Goal: Information Seeking & Learning: Learn about a topic

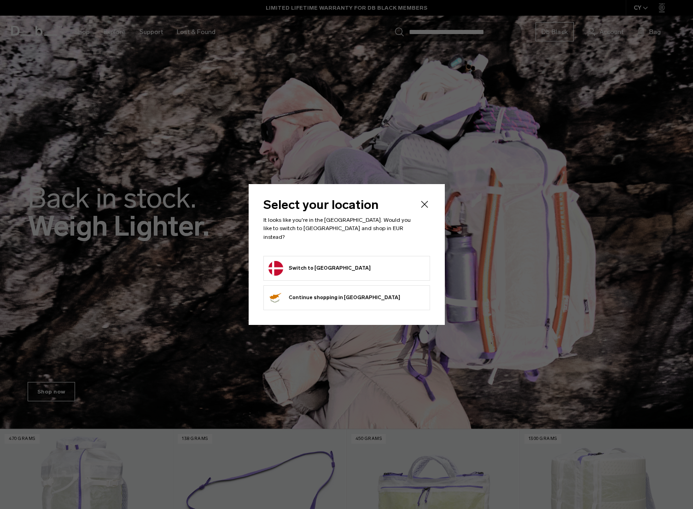
click at [299, 266] on button "Switch to Denmark" at bounding box center [320, 268] width 102 height 15
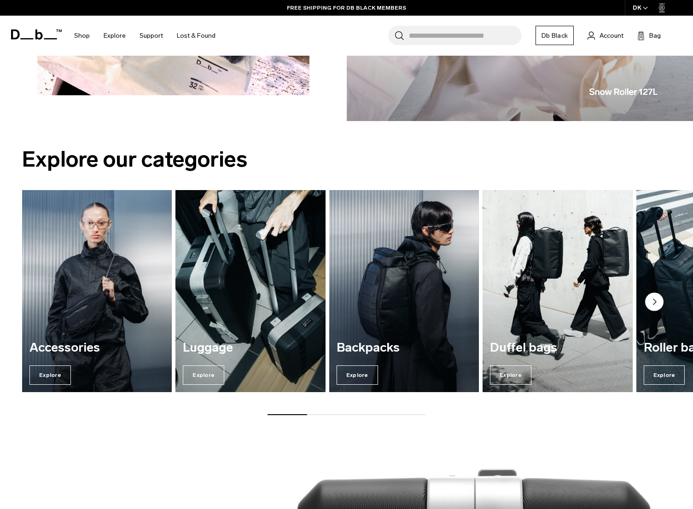
scroll to position [989, 0]
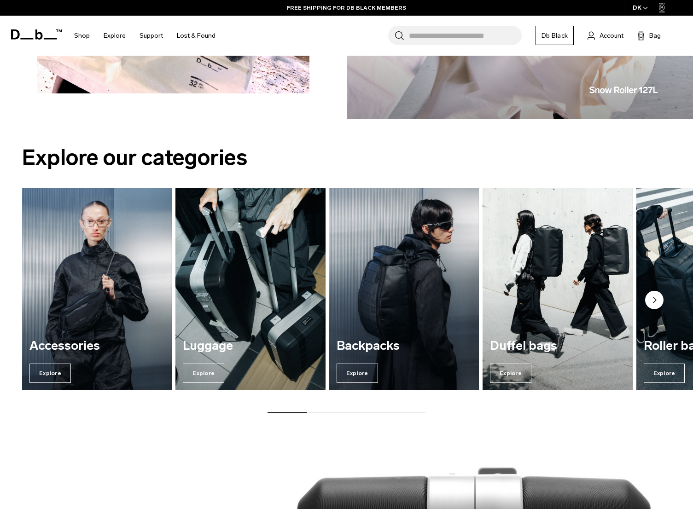
click at [660, 298] on circle "Next slide" at bounding box center [654, 300] width 18 height 18
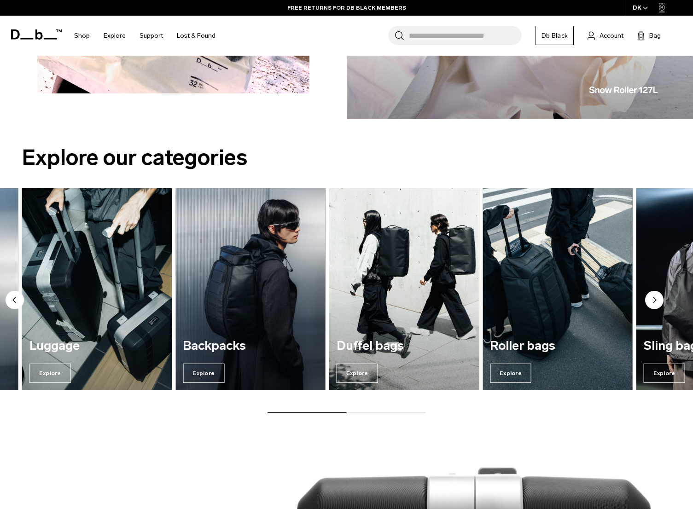
click at [660, 298] on circle "Next slide" at bounding box center [654, 300] width 18 height 18
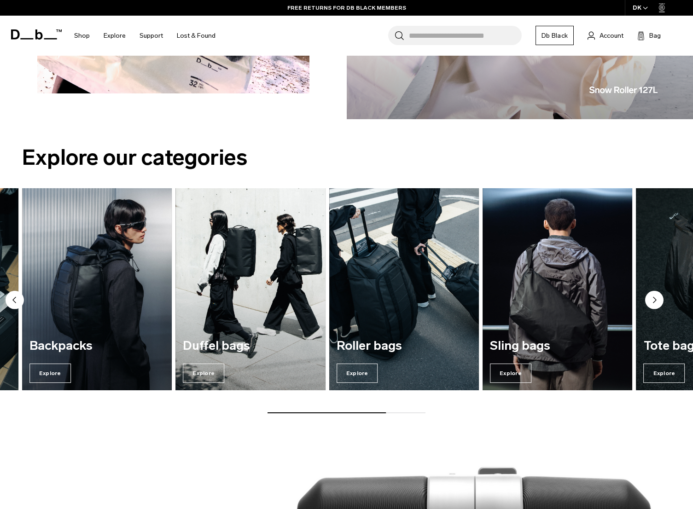
click at [660, 299] on circle "Next slide" at bounding box center [654, 300] width 18 height 18
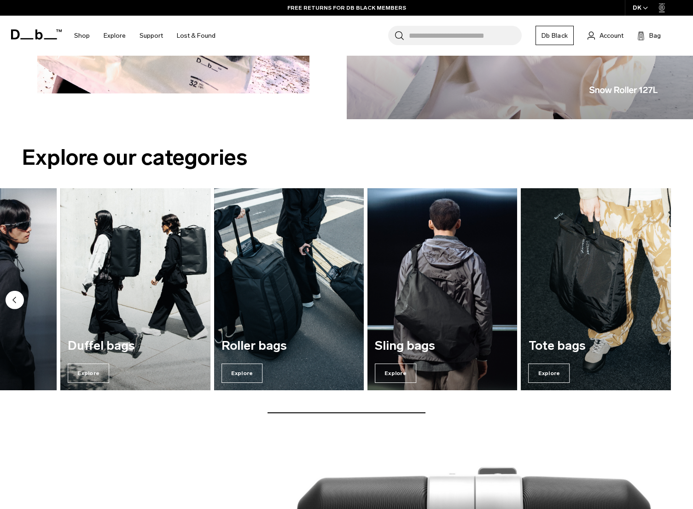
click at [23, 300] on circle "Previous slide" at bounding box center [15, 300] width 18 height 18
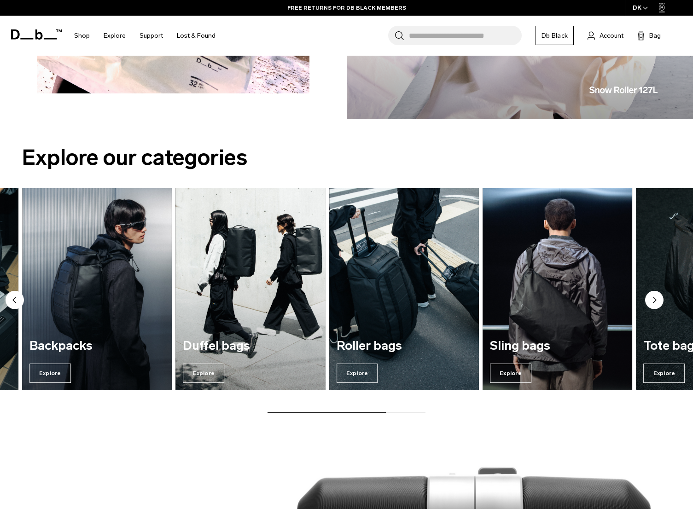
click at [23, 300] on circle "Previous slide" at bounding box center [15, 300] width 18 height 18
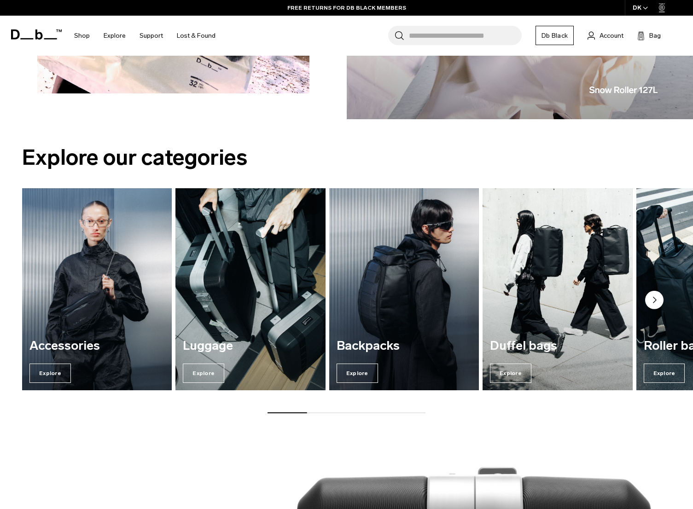
click at [321, 296] on img "2 / 7" at bounding box center [250, 289] width 150 height 202
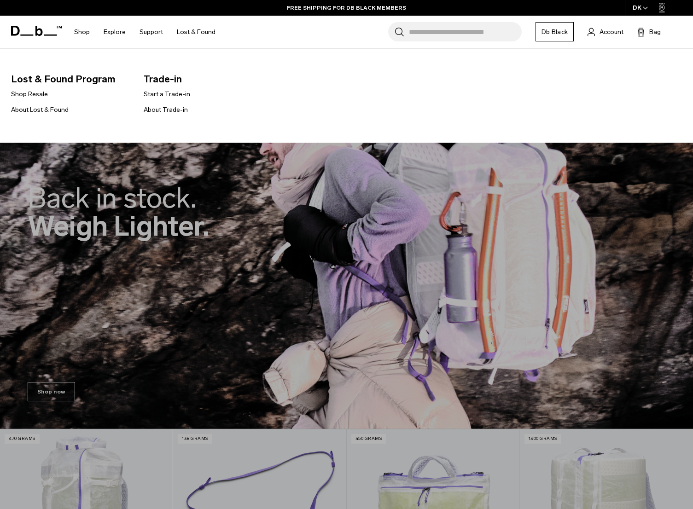
click at [30, 94] on link "Shop Resale" at bounding box center [29, 94] width 37 height 10
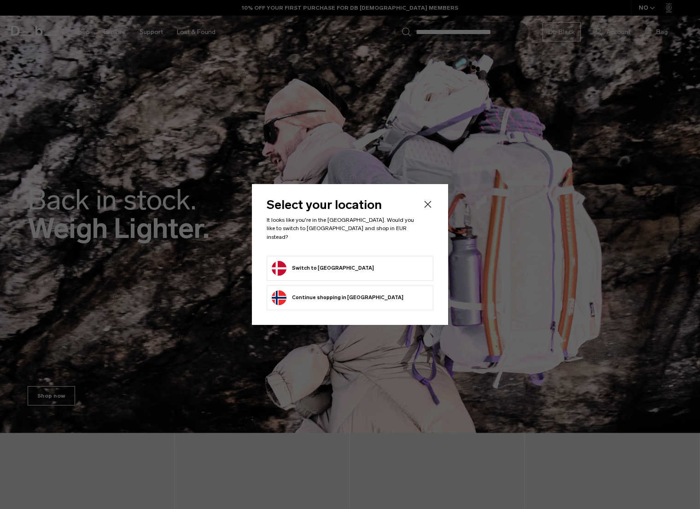
click at [341, 265] on form "Switch to Denmark" at bounding box center [350, 268] width 157 height 15
click at [316, 267] on button "Switch to Denmark" at bounding box center [323, 268] width 102 height 15
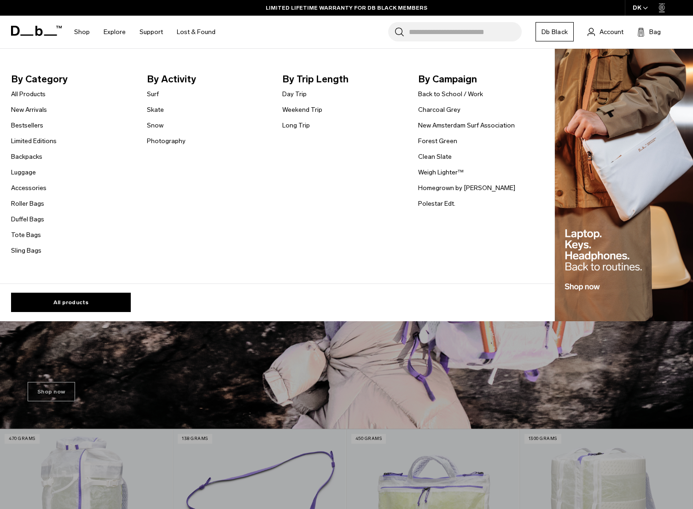
click at [301, 97] on link "Day Trip" at bounding box center [294, 94] width 24 height 10
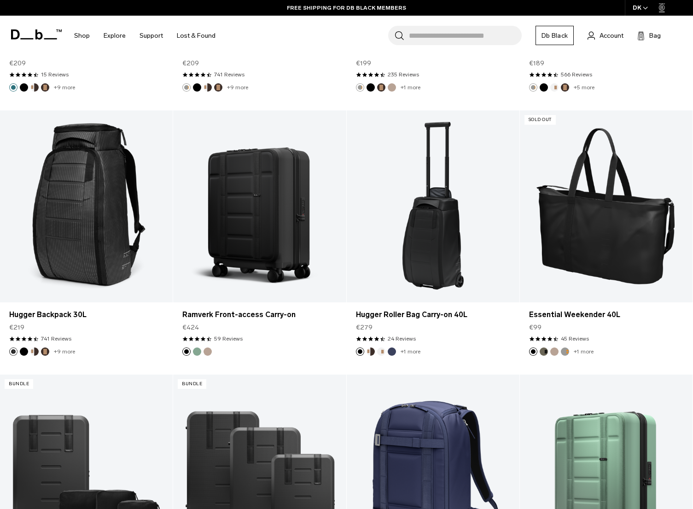
scroll to position [1928, 0]
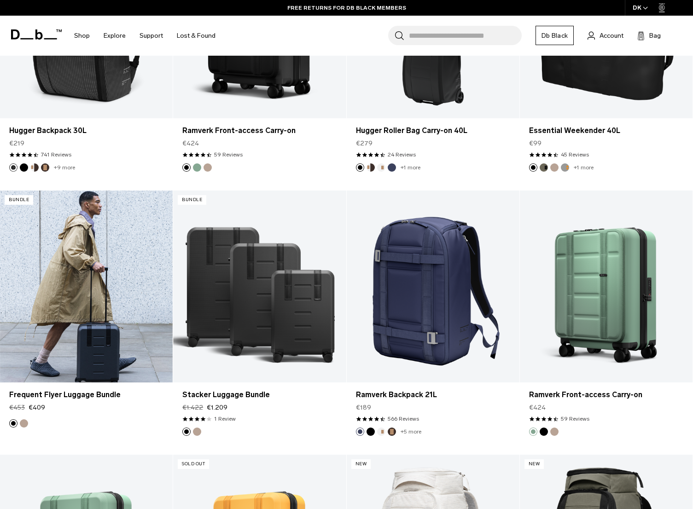
click at [98, 281] on link "Frequent Flyer Luggage Bundle" at bounding box center [86, 287] width 173 height 192
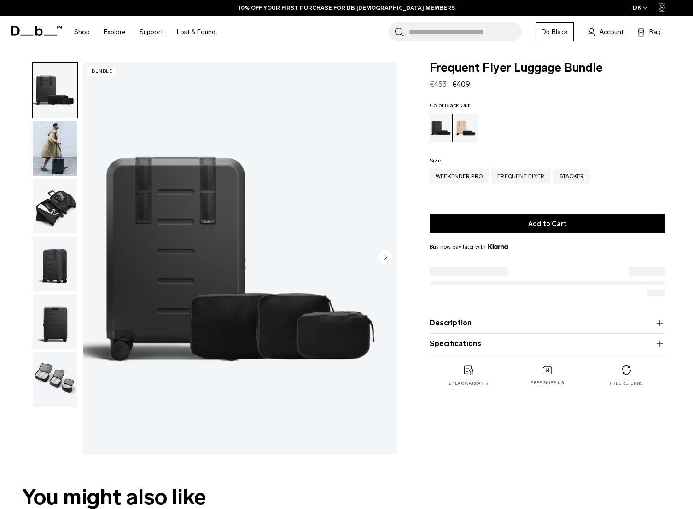
click at [56, 142] on img "button" at bounding box center [55, 148] width 45 height 55
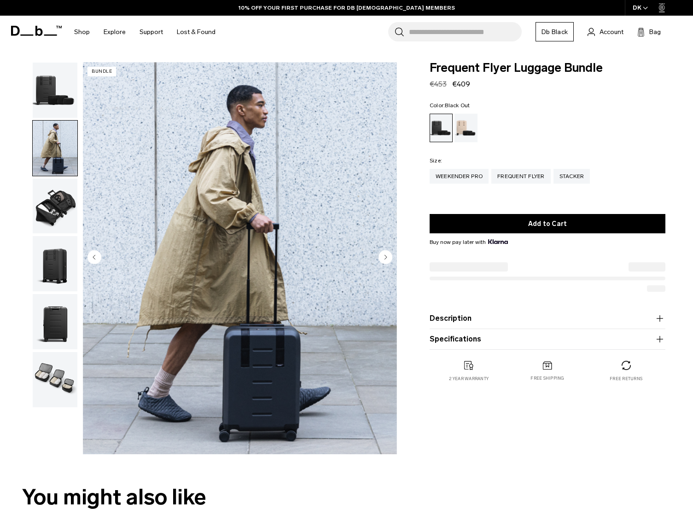
click at [56, 202] on img "button" at bounding box center [55, 206] width 45 height 55
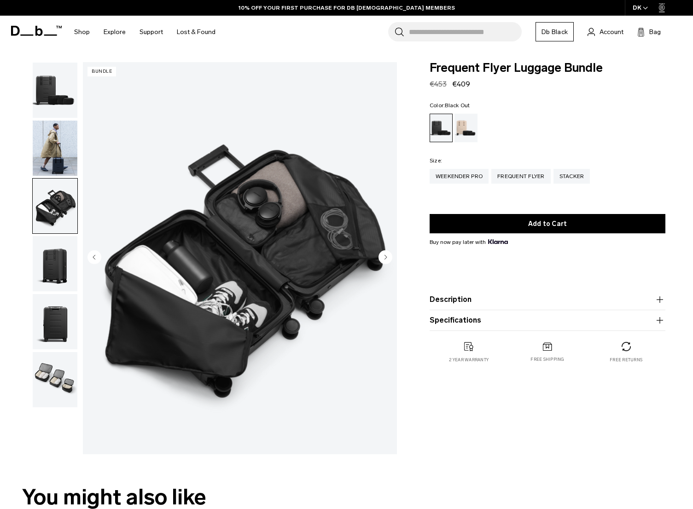
click at [56, 262] on img "button" at bounding box center [55, 263] width 45 height 55
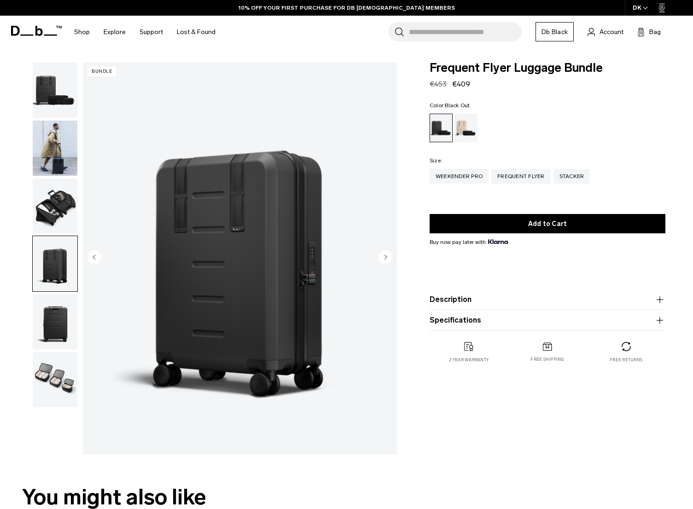
click at [56, 310] on img "button" at bounding box center [55, 321] width 45 height 55
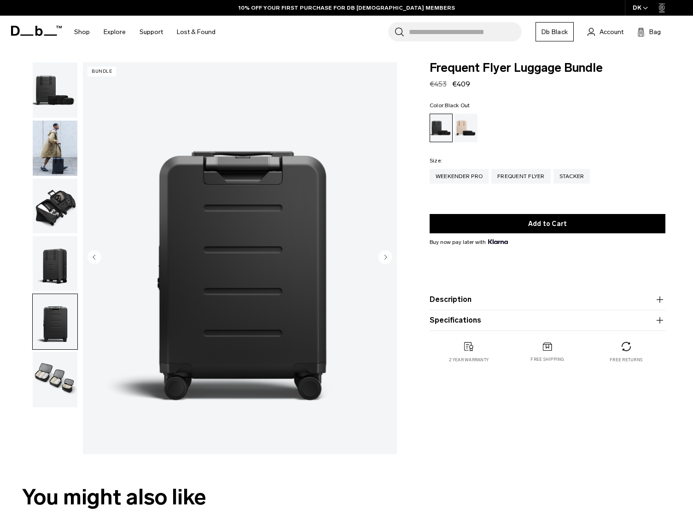
click at [50, 359] on img "button" at bounding box center [55, 379] width 45 height 55
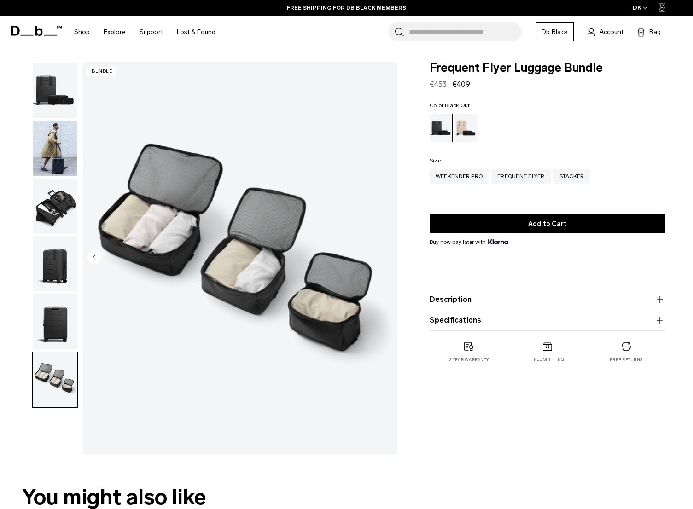
click at [69, 94] on img "button" at bounding box center [55, 90] width 45 height 55
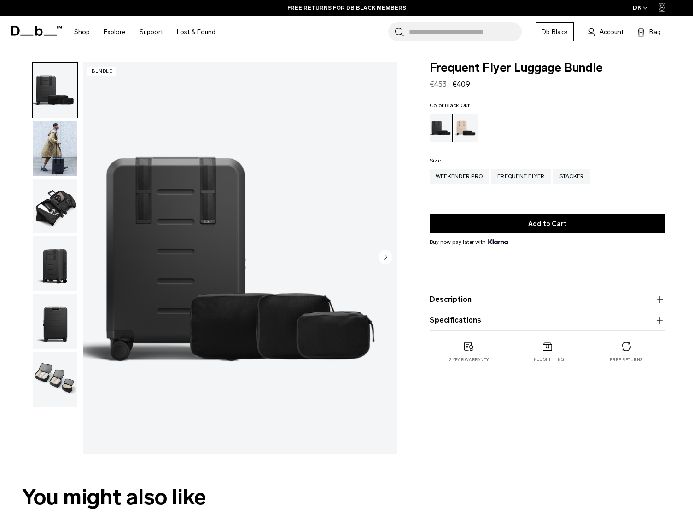
click at [451, 299] on button "Description" at bounding box center [548, 299] width 236 height 11
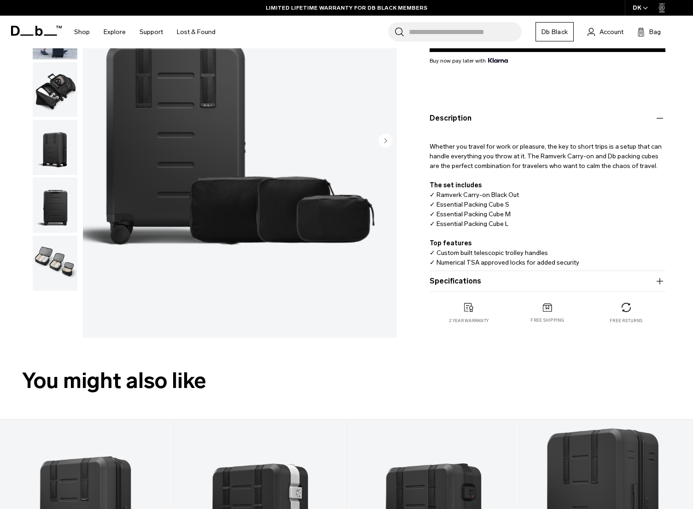
scroll to position [184, 0]
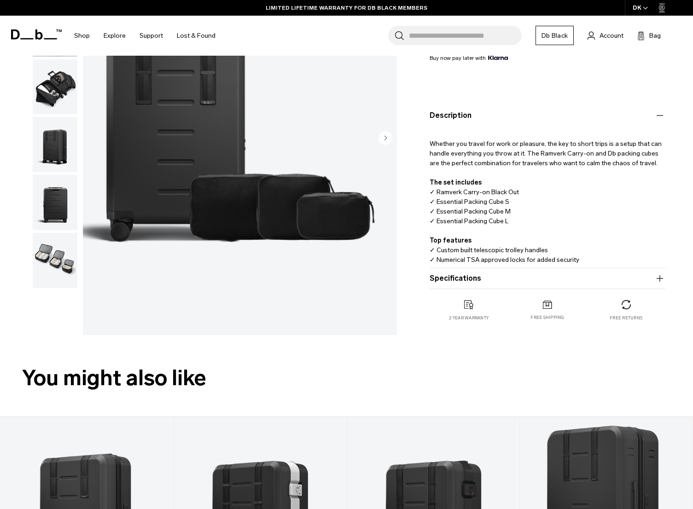
click at [501, 284] on button "Specifications" at bounding box center [548, 278] width 236 height 11
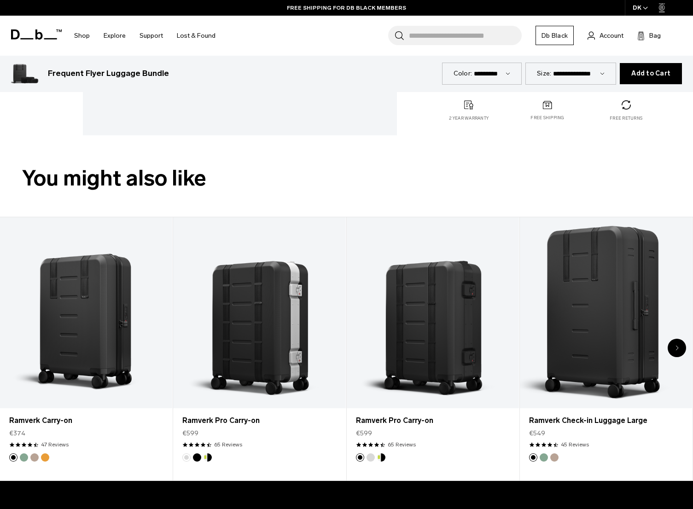
scroll to position [553, 0]
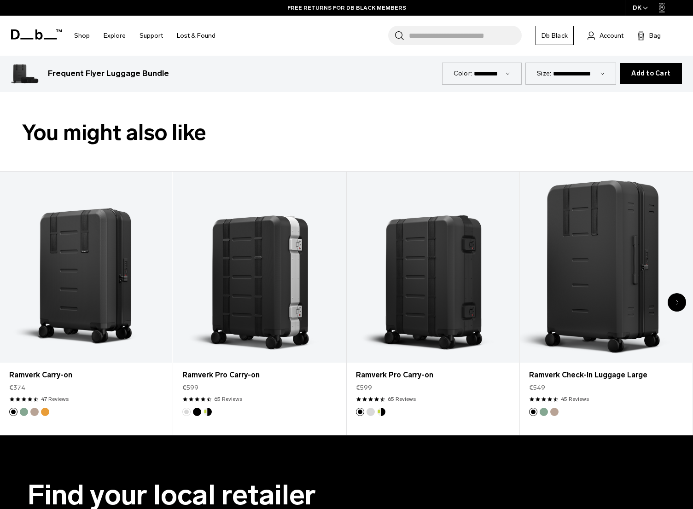
click at [411, 295] on link "Ramverk Pro Carry-on" at bounding box center [433, 268] width 172 height 192
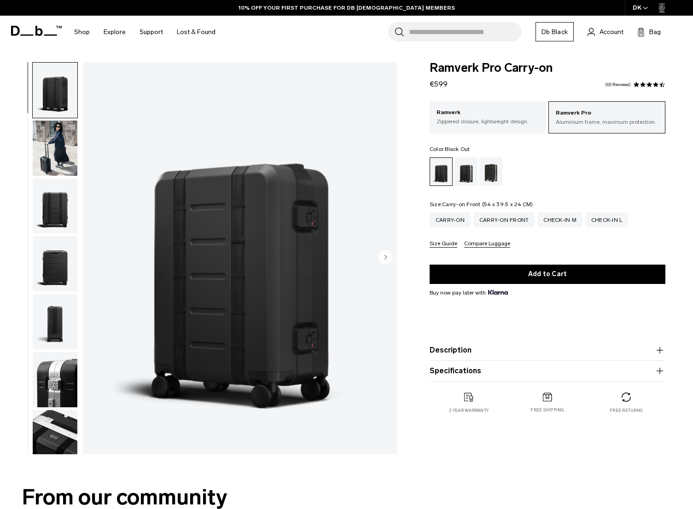
click at [524, 216] on div "Carry-on Front" at bounding box center [504, 220] width 62 height 15
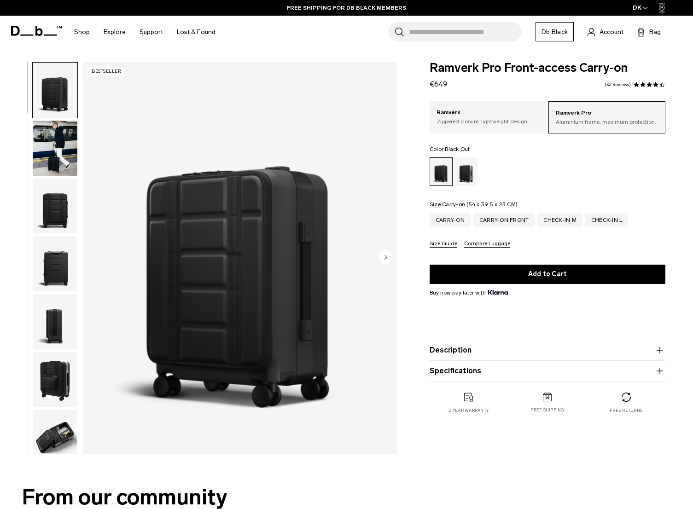
click at [455, 225] on div "Carry-on" at bounding box center [450, 220] width 41 height 15
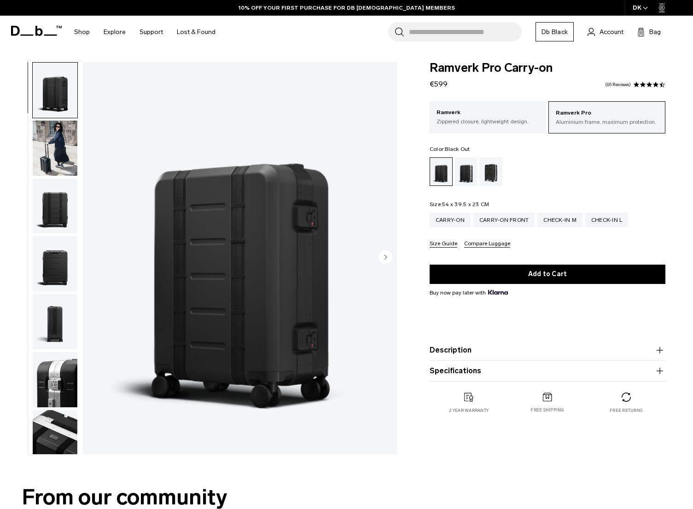
click at [51, 146] on img "button" at bounding box center [55, 148] width 45 height 55
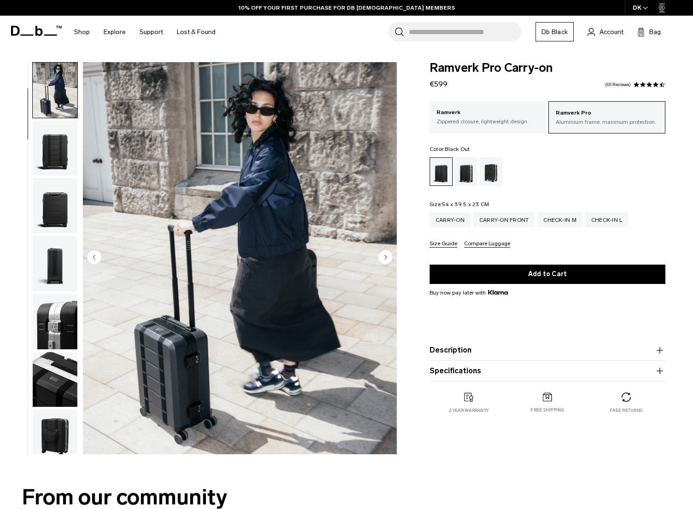
click at [67, 193] on img "button" at bounding box center [55, 205] width 45 height 55
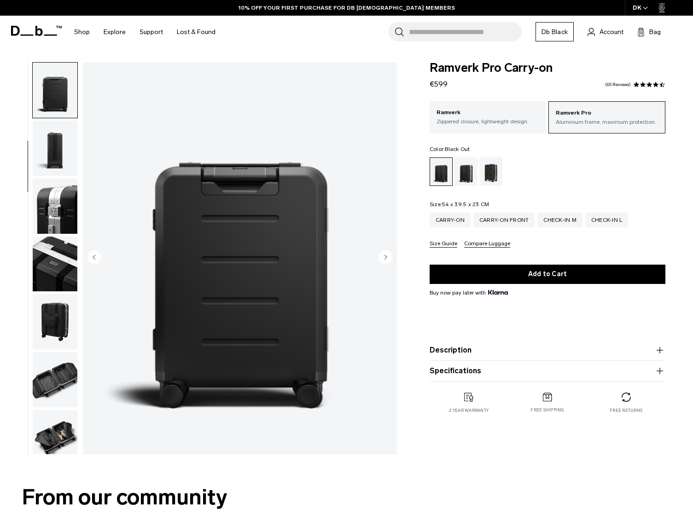
click at [66, 193] on img "button" at bounding box center [55, 206] width 45 height 55
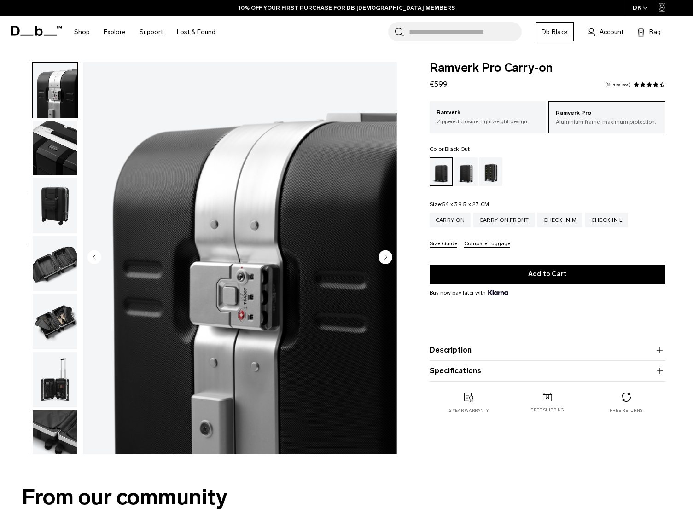
click at [66, 193] on img "button" at bounding box center [55, 205] width 45 height 55
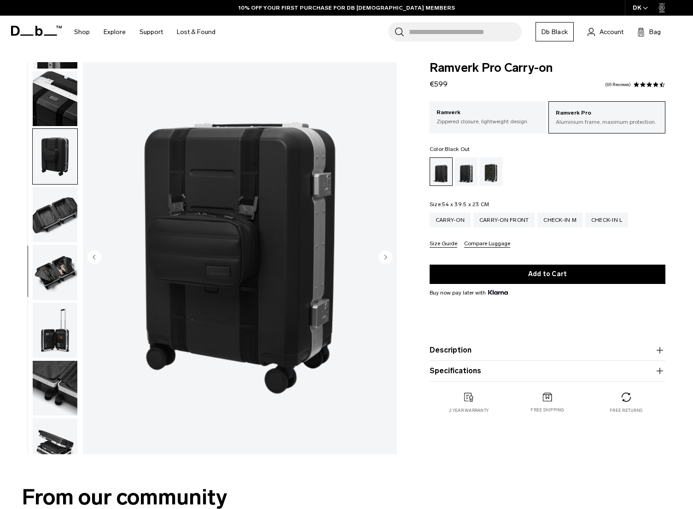
scroll to position [405, 0]
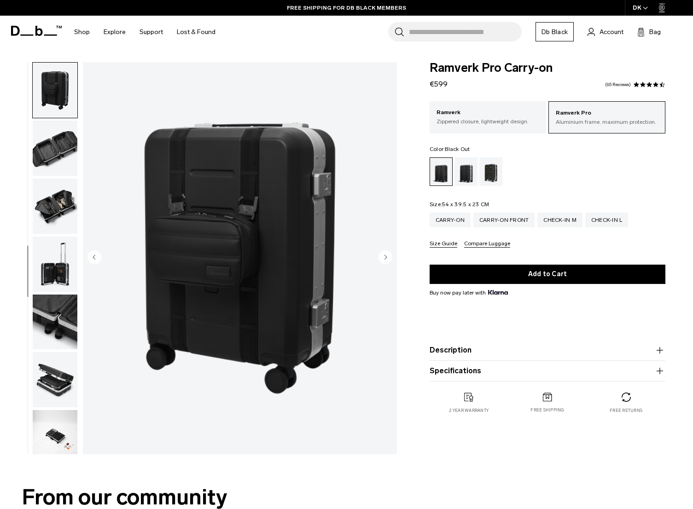
click at [66, 193] on img "button" at bounding box center [55, 206] width 45 height 55
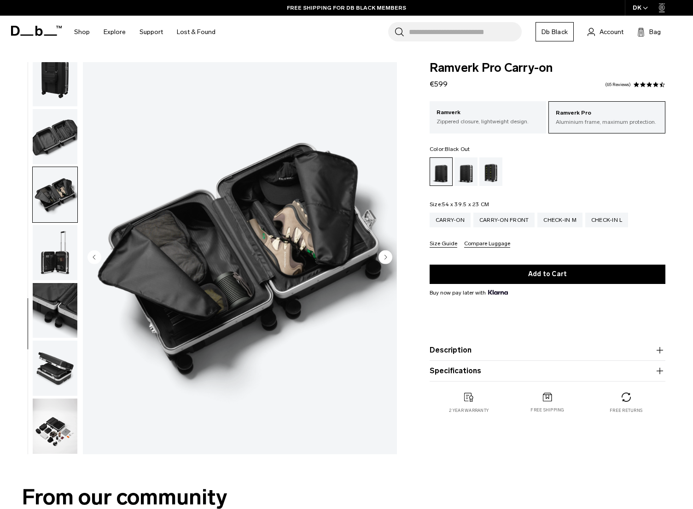
click at [62, 247] on img "button" at bounding box center [55, 252] width 45 height 55
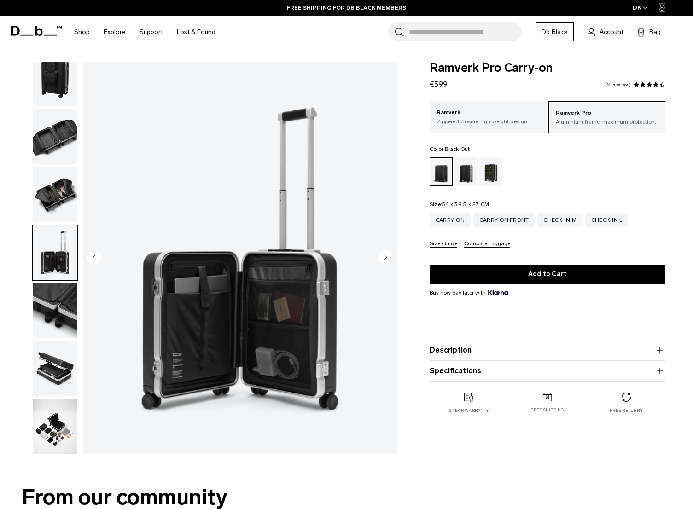
click at [54, 301] on img "button" at bounding box center [55, 310] width 45 height 55
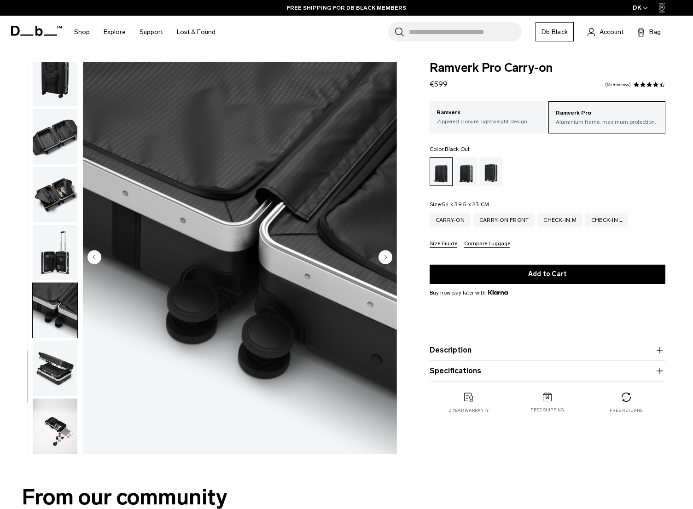
click at [55, 368] on img "button" at bounding box center [55, 368] width 45 height 55
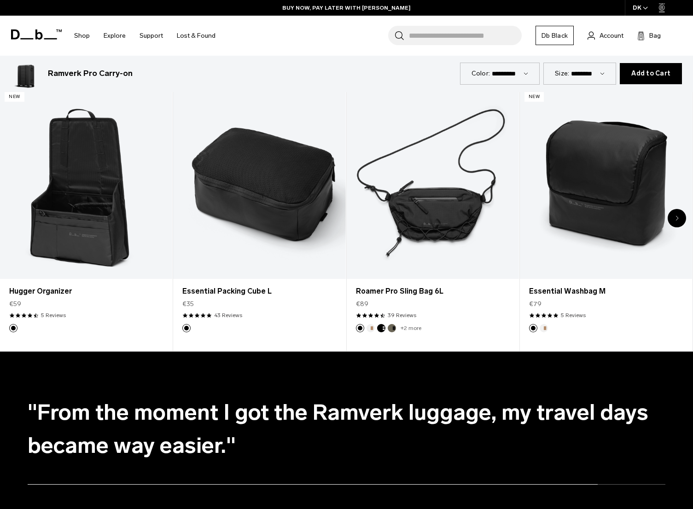
scroll to position [1888, 0]
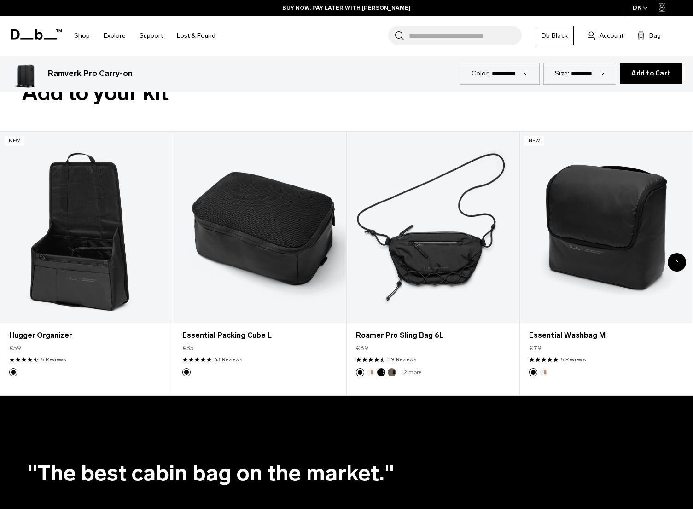
click at [685, 262] on div "Next slide" at bounding box center [677, 262] width 18 height 18
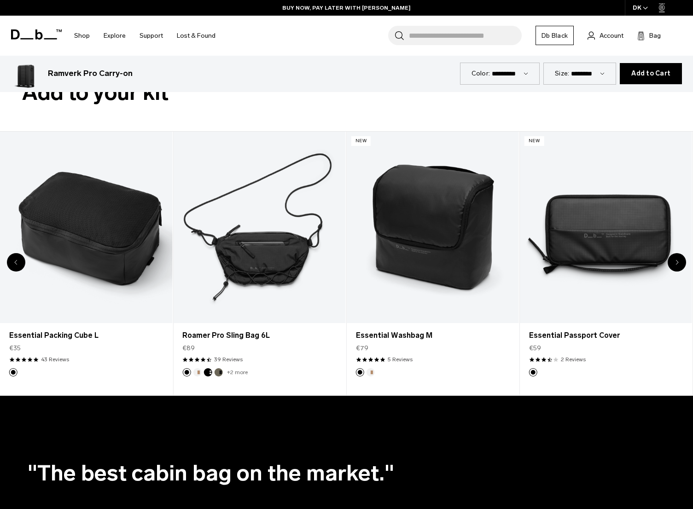
click at [395, 34] on div "Search for Bags, Luggage... Search" at bounding box center [455, 35] width 134 height 19
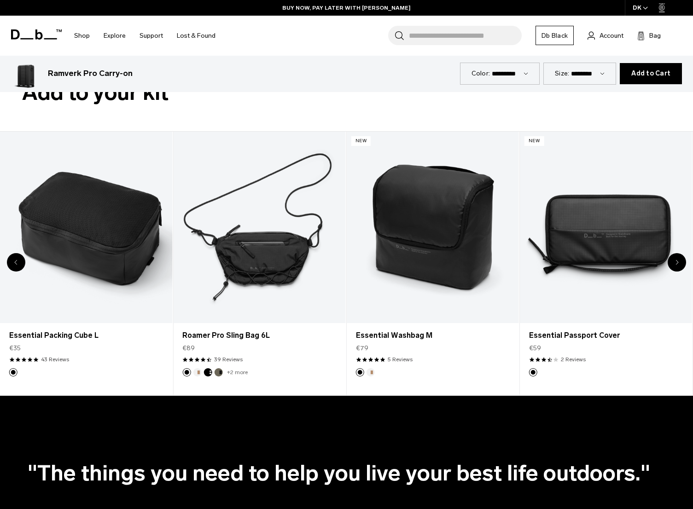
click at [511, 31] on input "Search for Bags, Luggage..." at bounding box center [465, 35] width 113 height 19
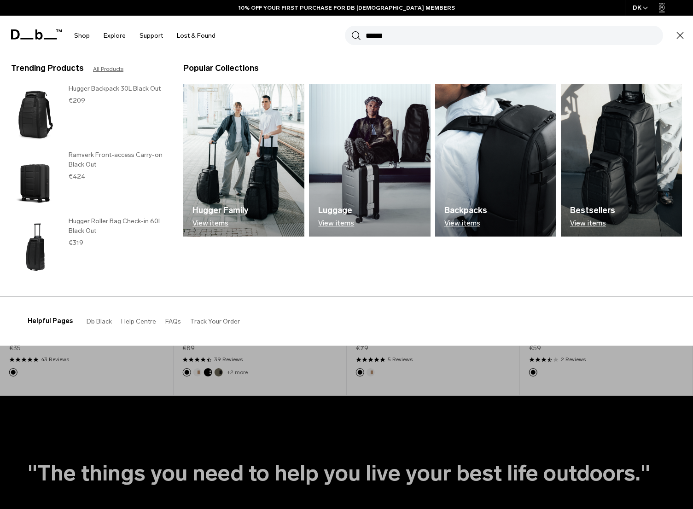
type input "******"
click at [351, 30] on button "Search" at bounding box center [356, 35] width 10 height 10
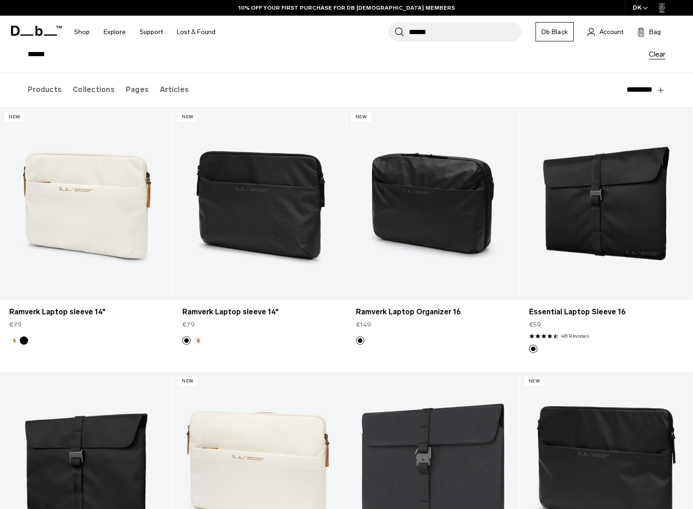
scroll to position [46, 0]
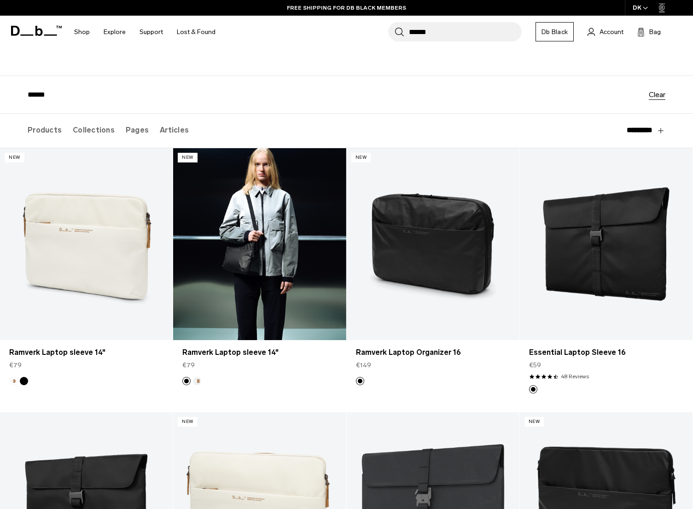
click at [252, 235] on link "Ramverk Laptop sleeve 14" at bounding box center [259, 244] width 173 height 192
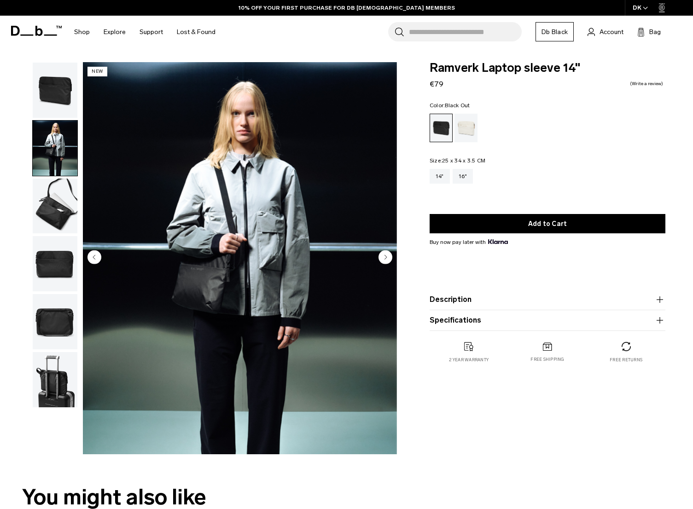
click at [62, 203] on img "button" at bounding box center [55, 206] width 45 height 55
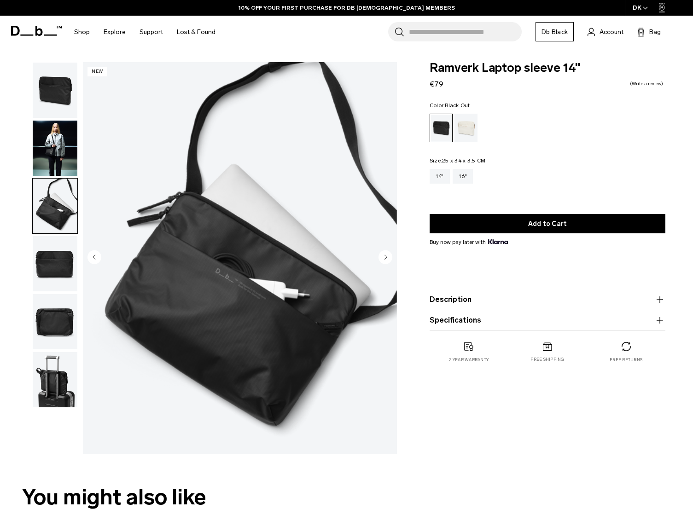
click at [60, 249] on img "button" at bounding box center [55, 263] width 45 height 55
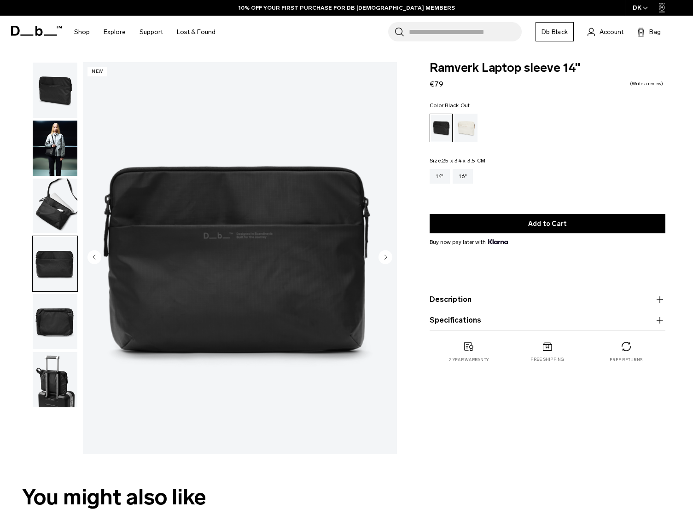
click at [55, 310] on img "button" at bounding box center [55, 321] width 45 height 55
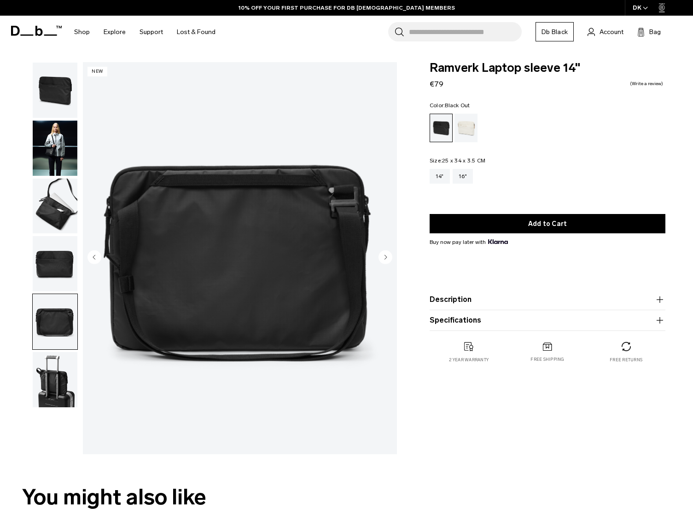
click at [53, 381] on img "button" at bounding box center [55, 379] width 45 height 55
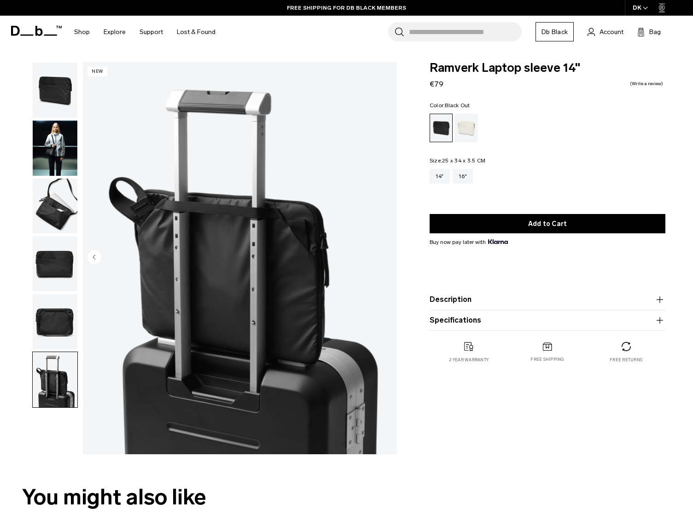
click at [69, 273] on img "button" at bounding box center [55, 263] width 45 height 55
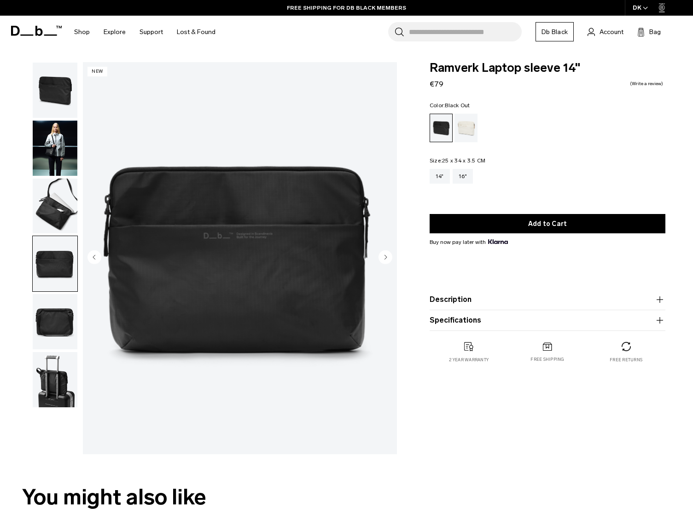
click at [64, 308] on img "button" at bounding box center [55, 321] width 45 height 55
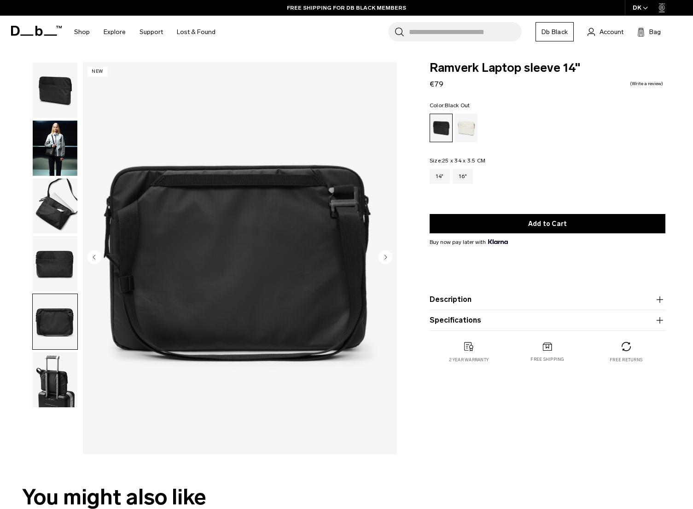
click at [57, 380] on img "button" at bounding box center [55, 379] width 45 height 55
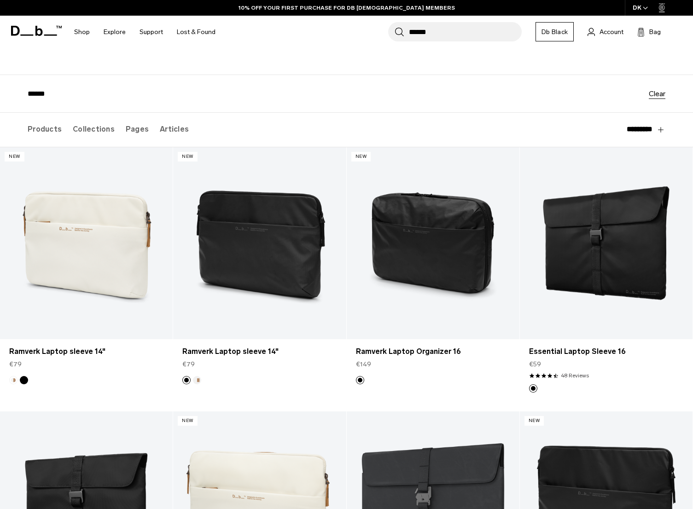
scroll to position [46, 0]
